Goal: Find specific page/section: Find specific page/section

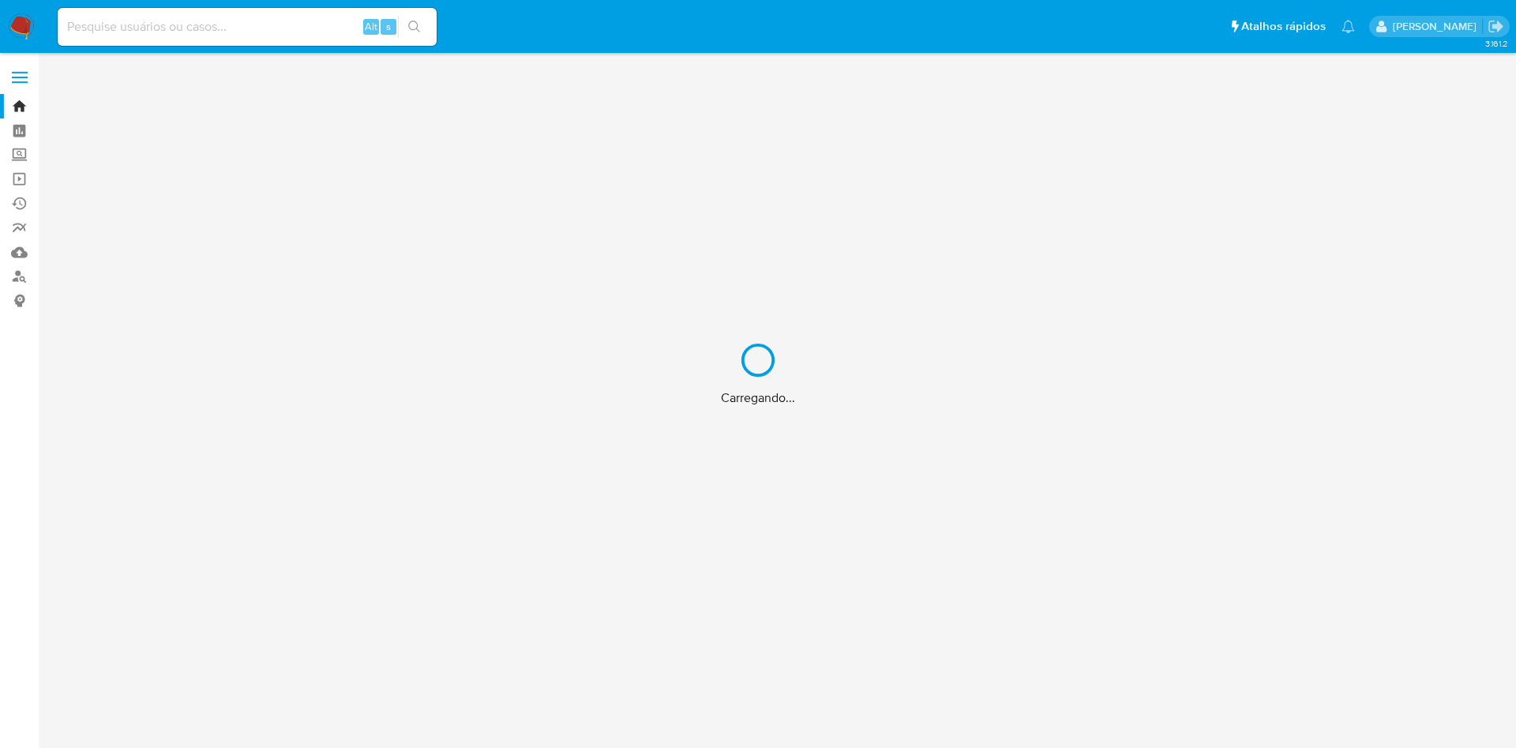
click at [231, 21] on div "Carregando..." at bounding box center [758, 374] width 1516 height 748
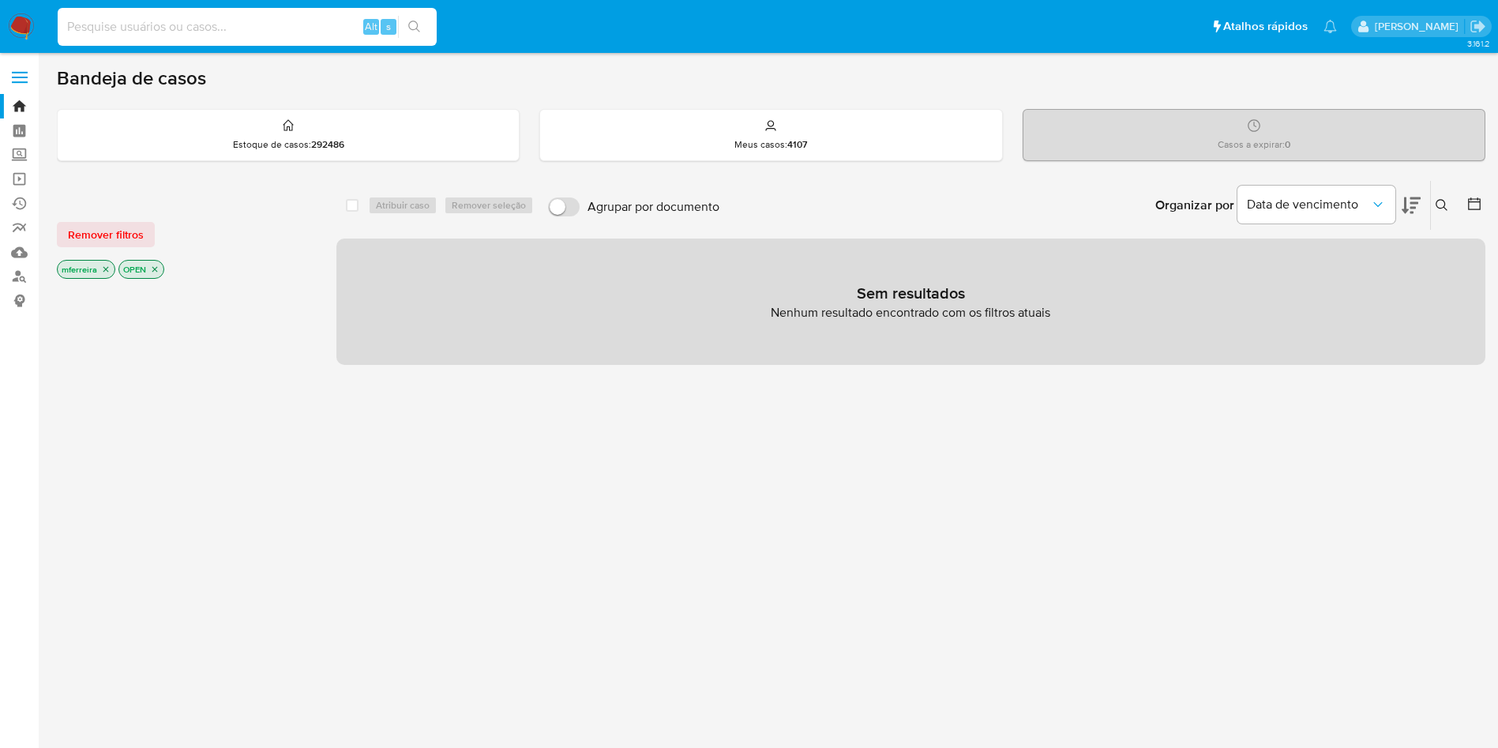
click at [233, 22] on input at bounding box center [247, 27] width 379 height 21
type input "shop_magno"
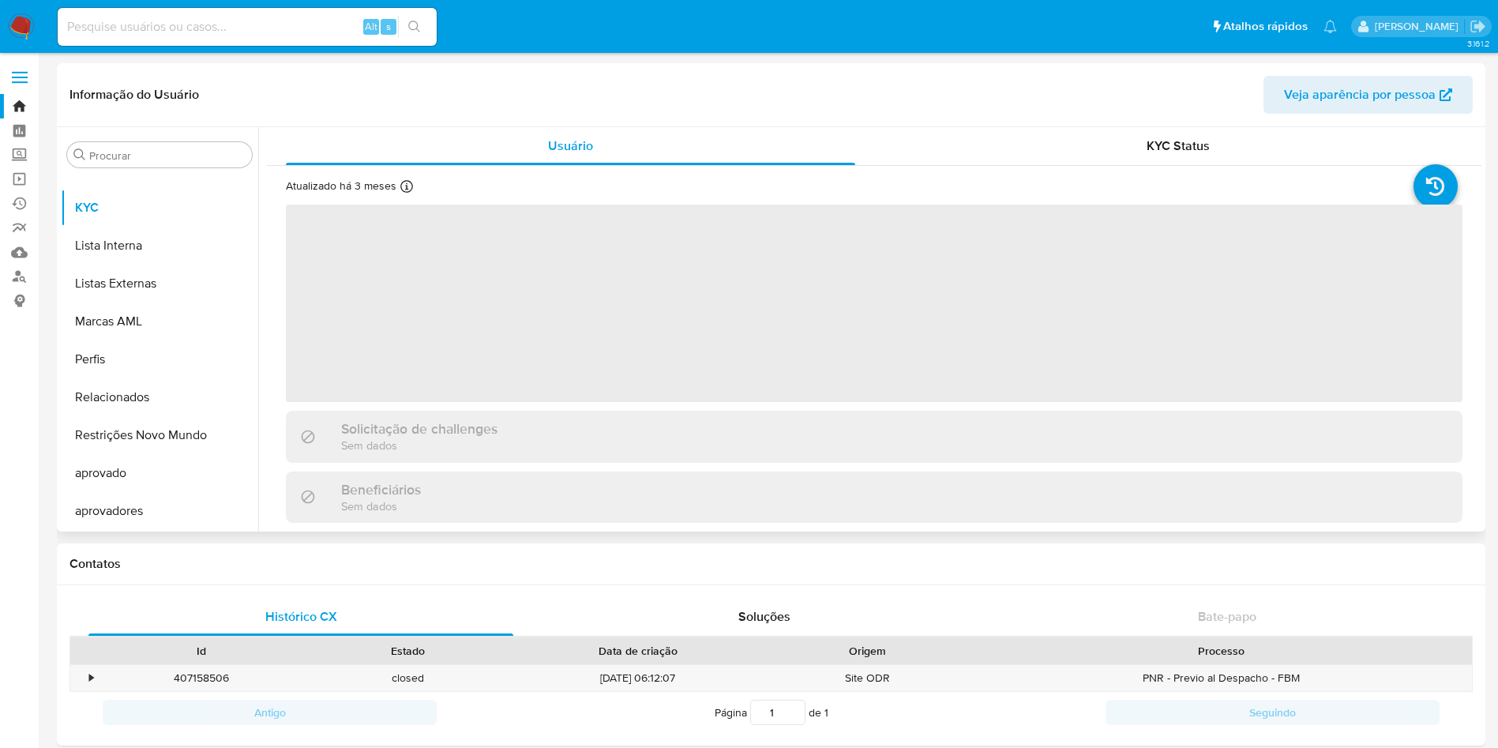
scroll to position [414, 0]
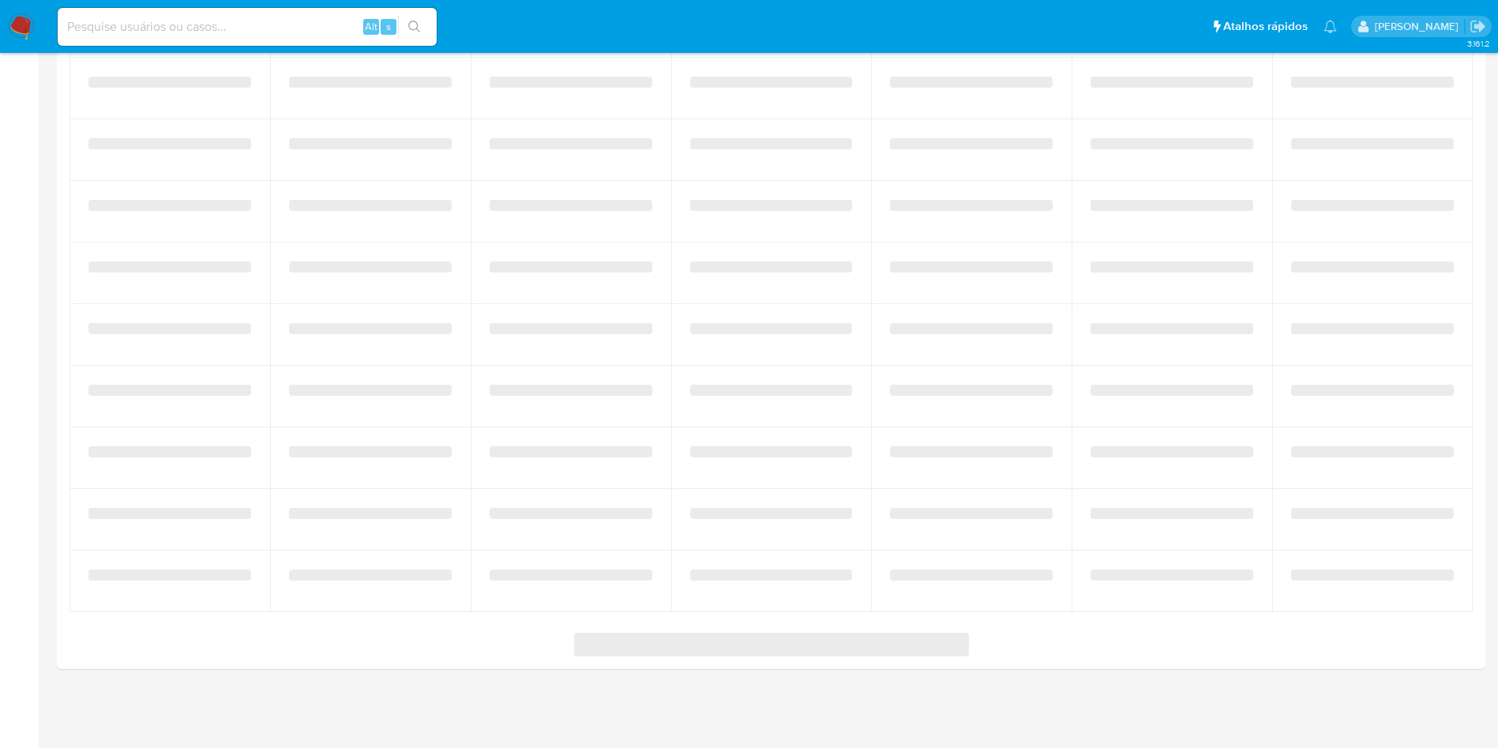
select select "10"
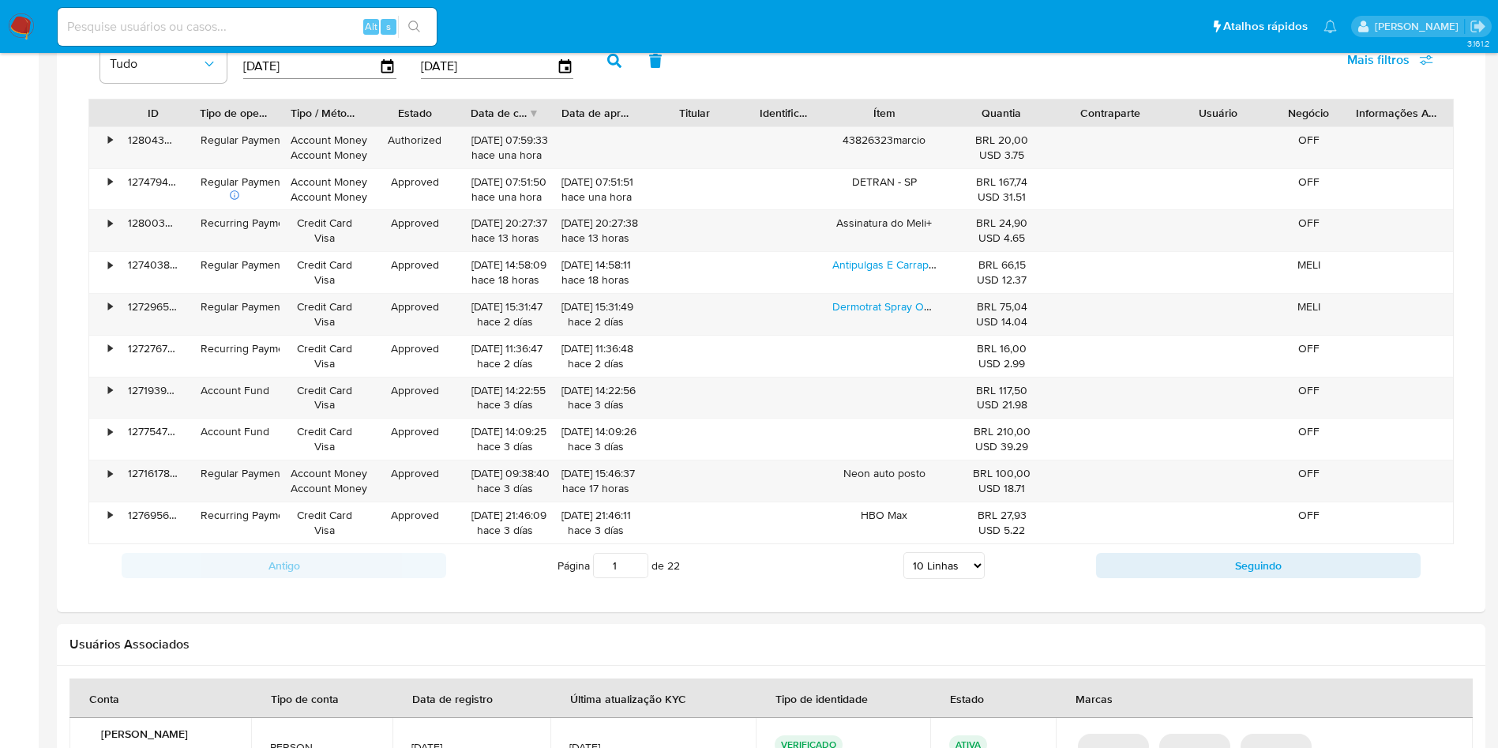
scroll to position [1033, 0]
